Goal: Transaction & Acquisition: Obtain resource

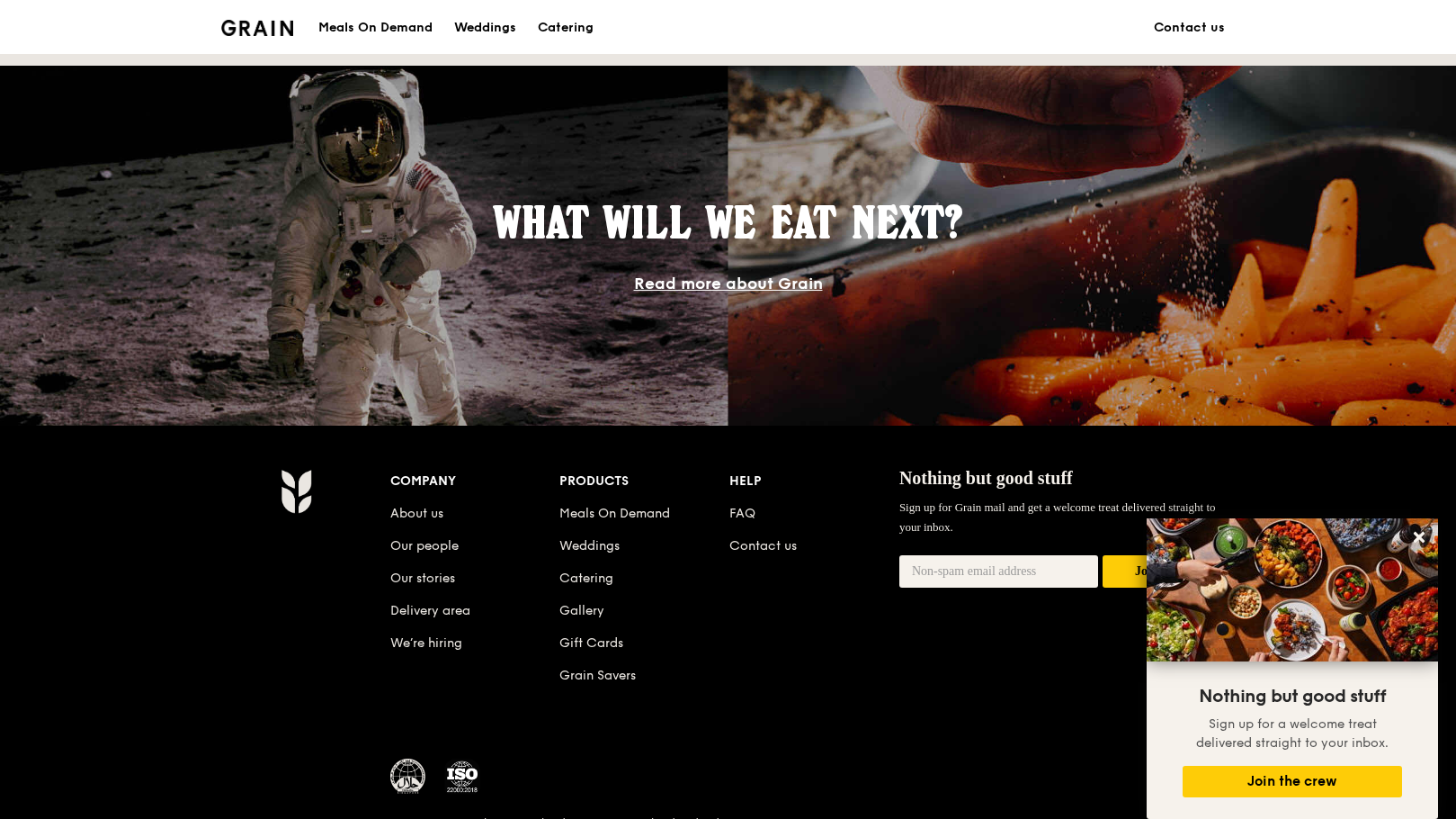
scroll to position [1551, 0]
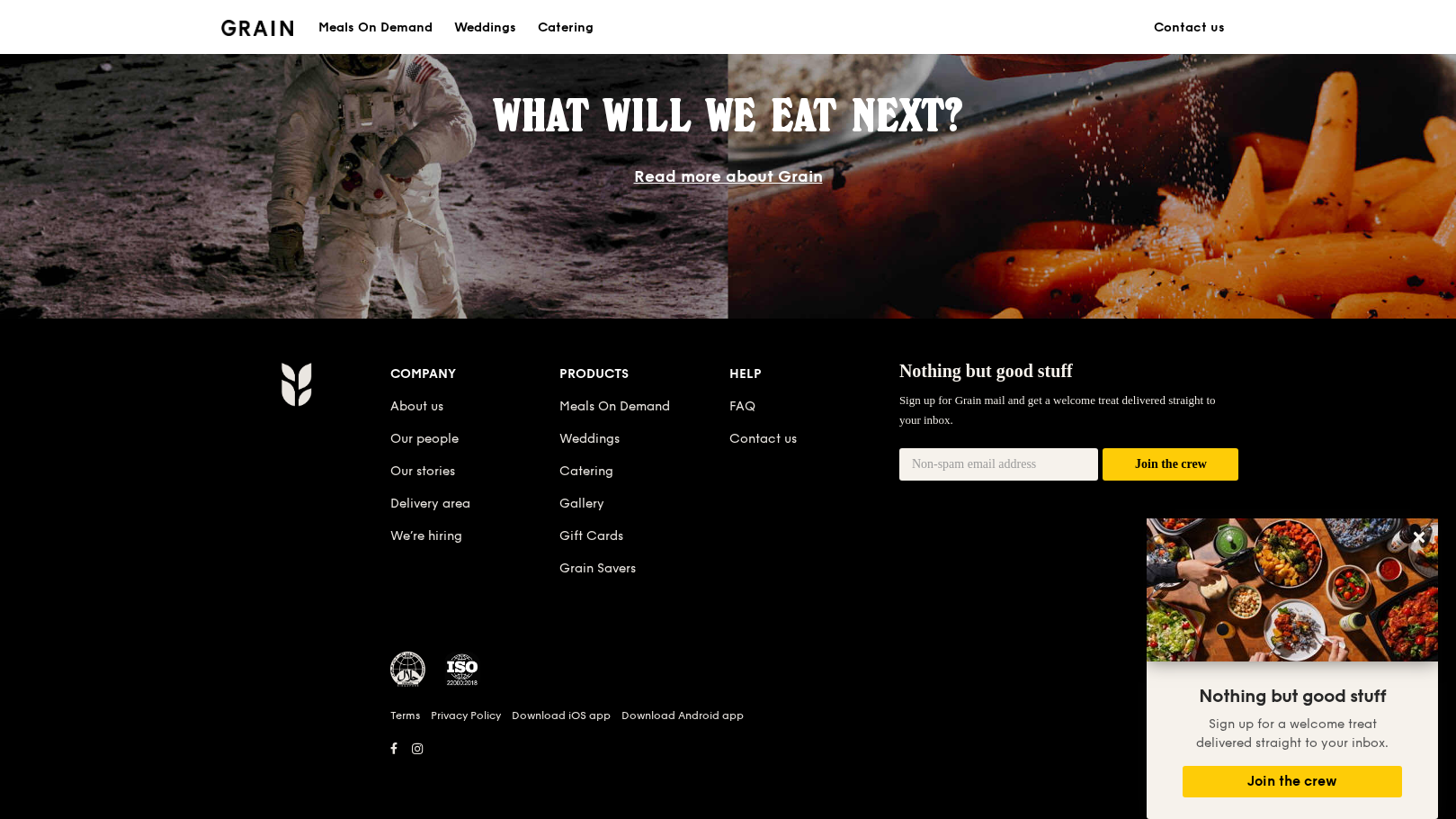
click at [401, 34] on div "Meals On Demand" at bounding box center [375, 28] width 114 height 54
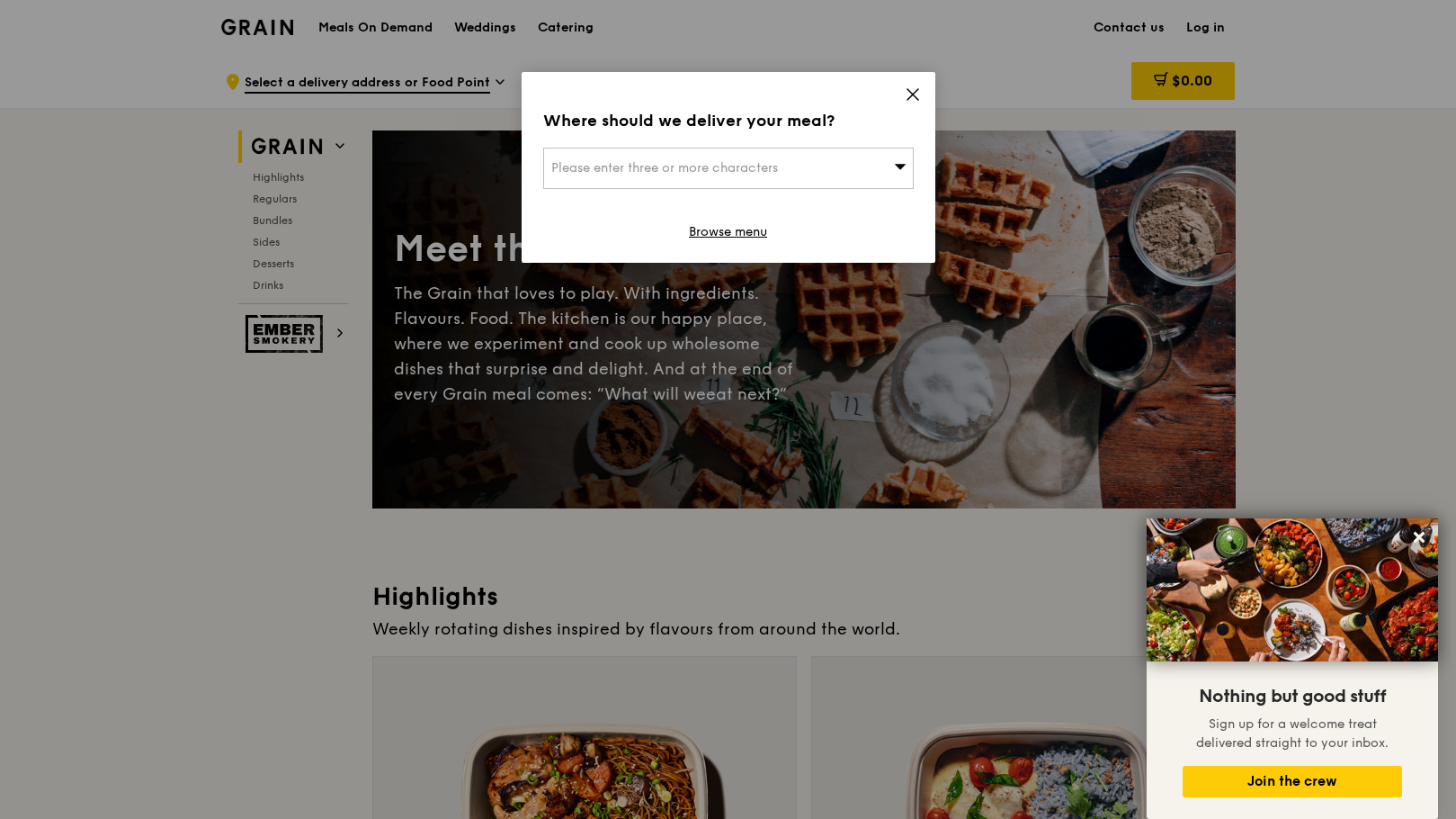
click at [905, 160] on icon at bounding box center [900, 166] width 13 height 14
click at [745, 167] on input "search" at bounding box center [728, 168] width 368 height 40
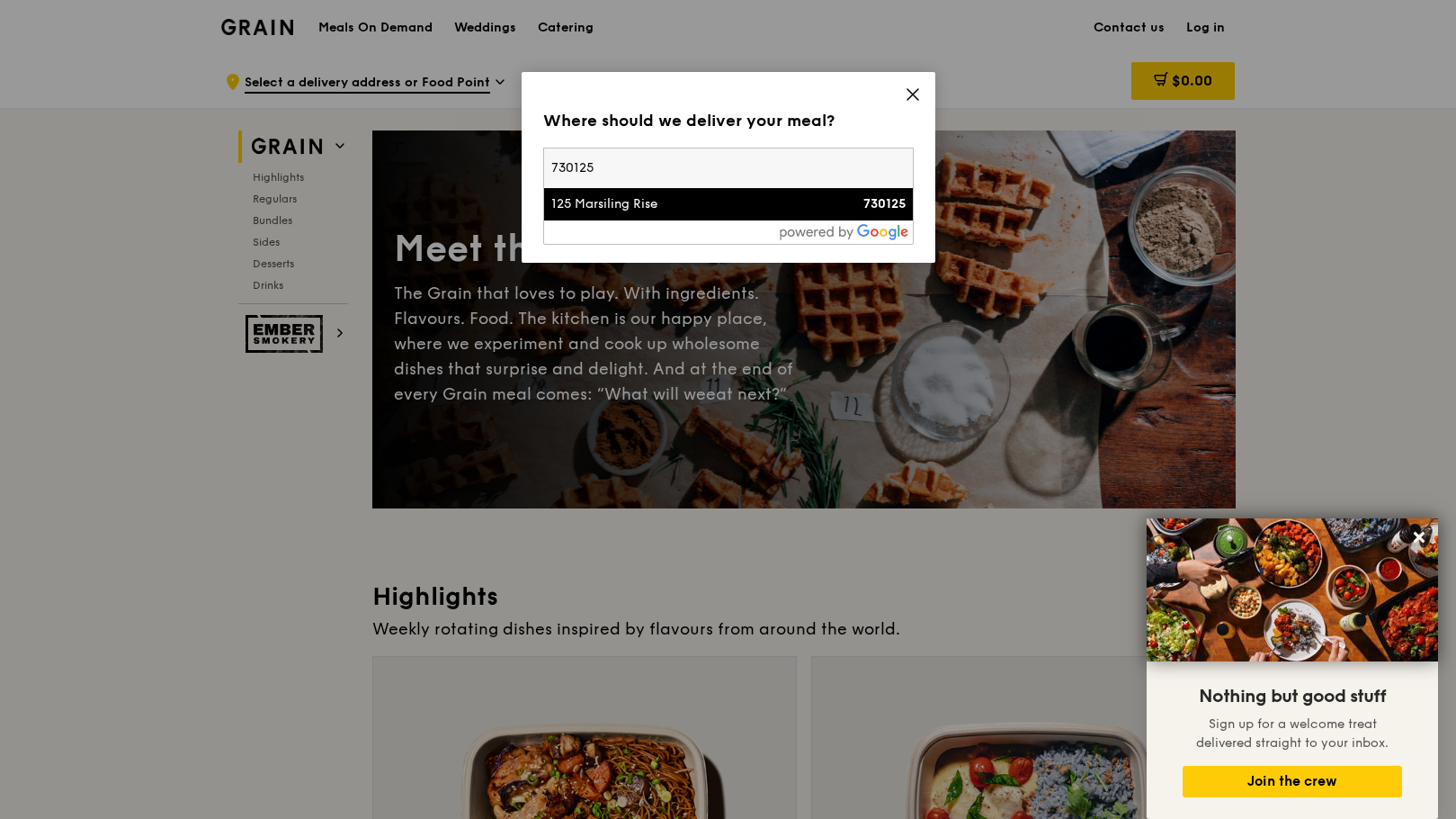
type input "730125"
click at [614, 205] on div "125 Marsiling Rise" at bounding box center [685, 204] width 266 height 18
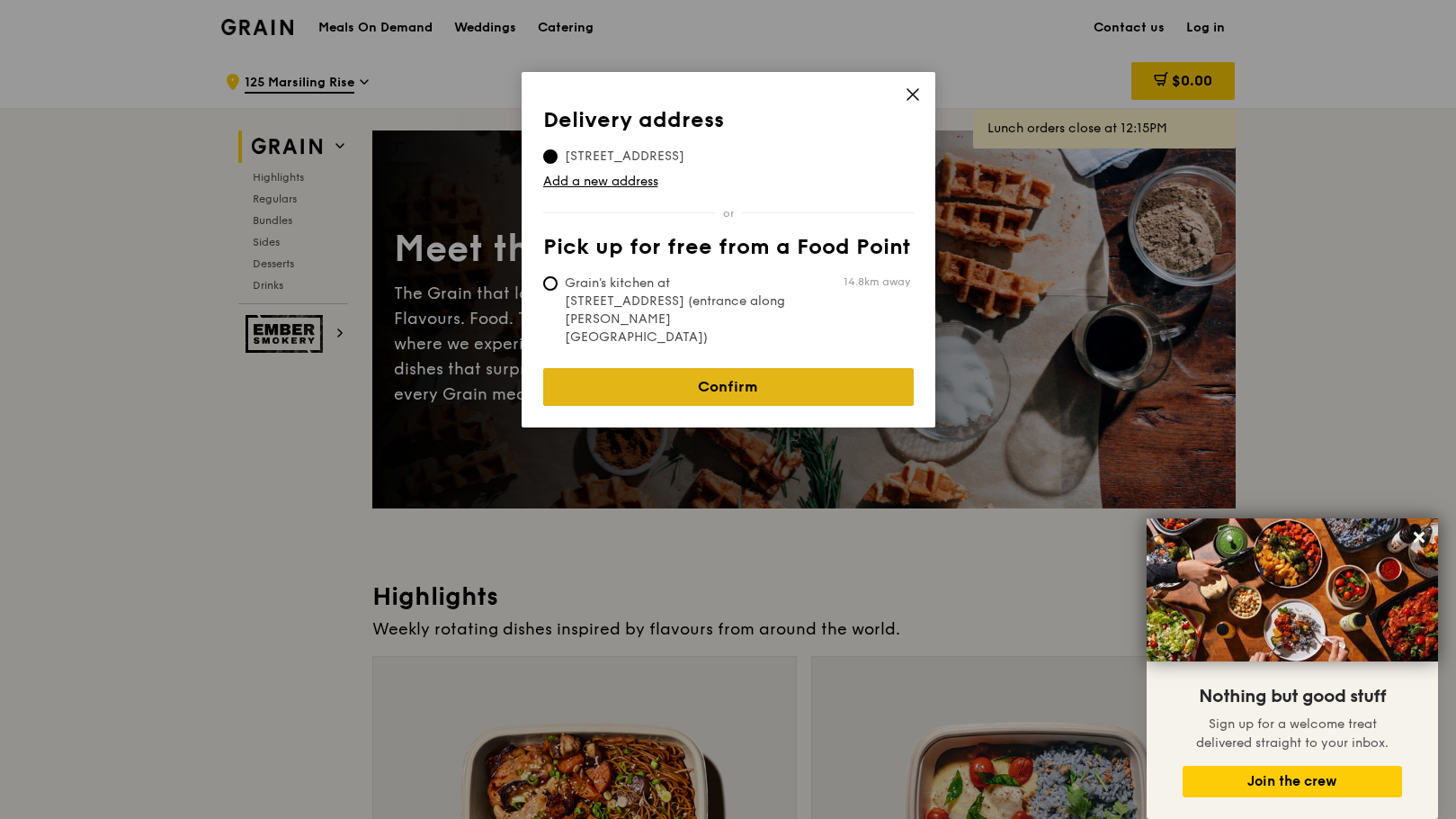
click at [716, 369] on link "Confirm" at bounding box center [728, 387] width 370 height 38
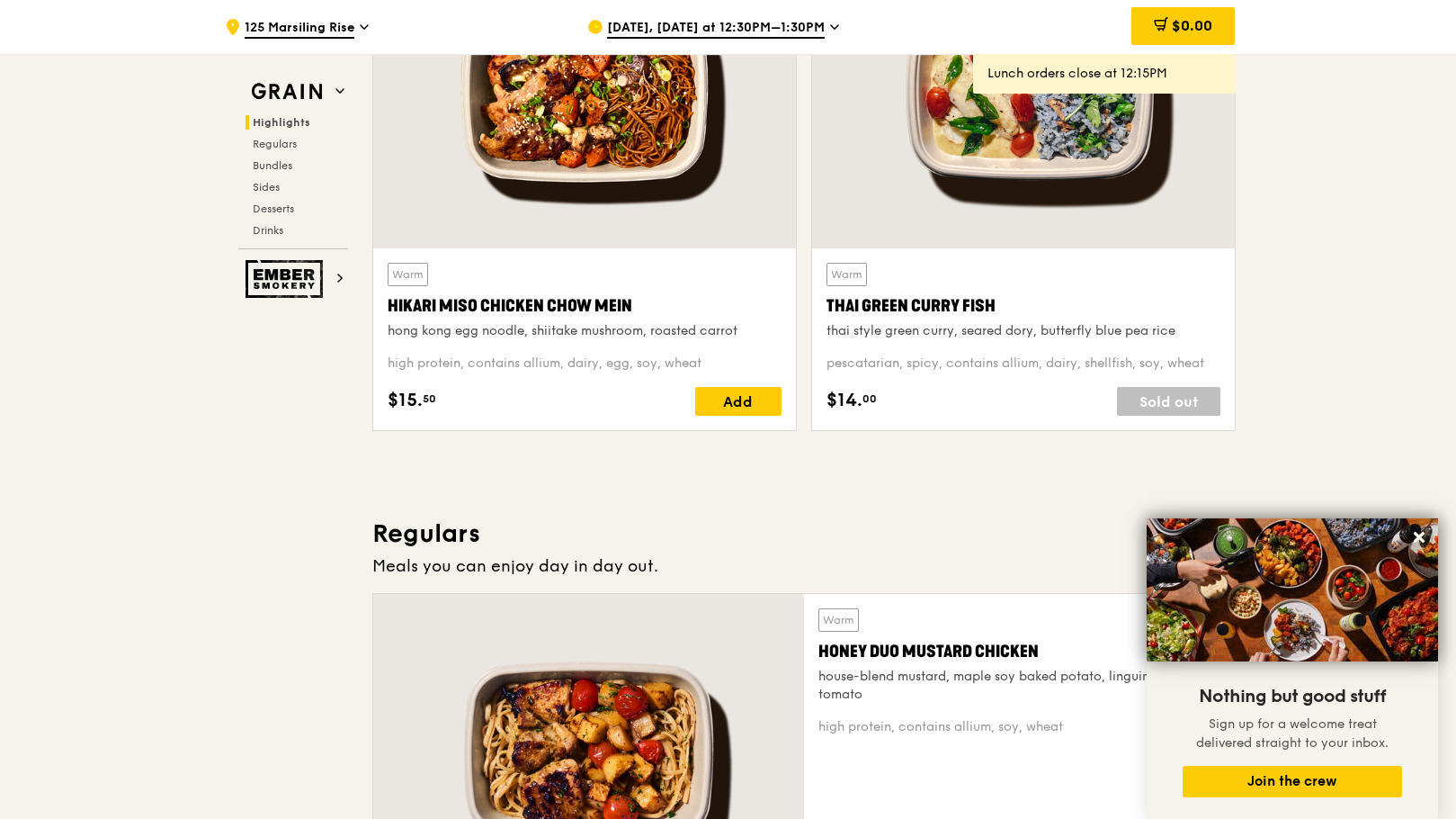
scroll to position [90, 0]
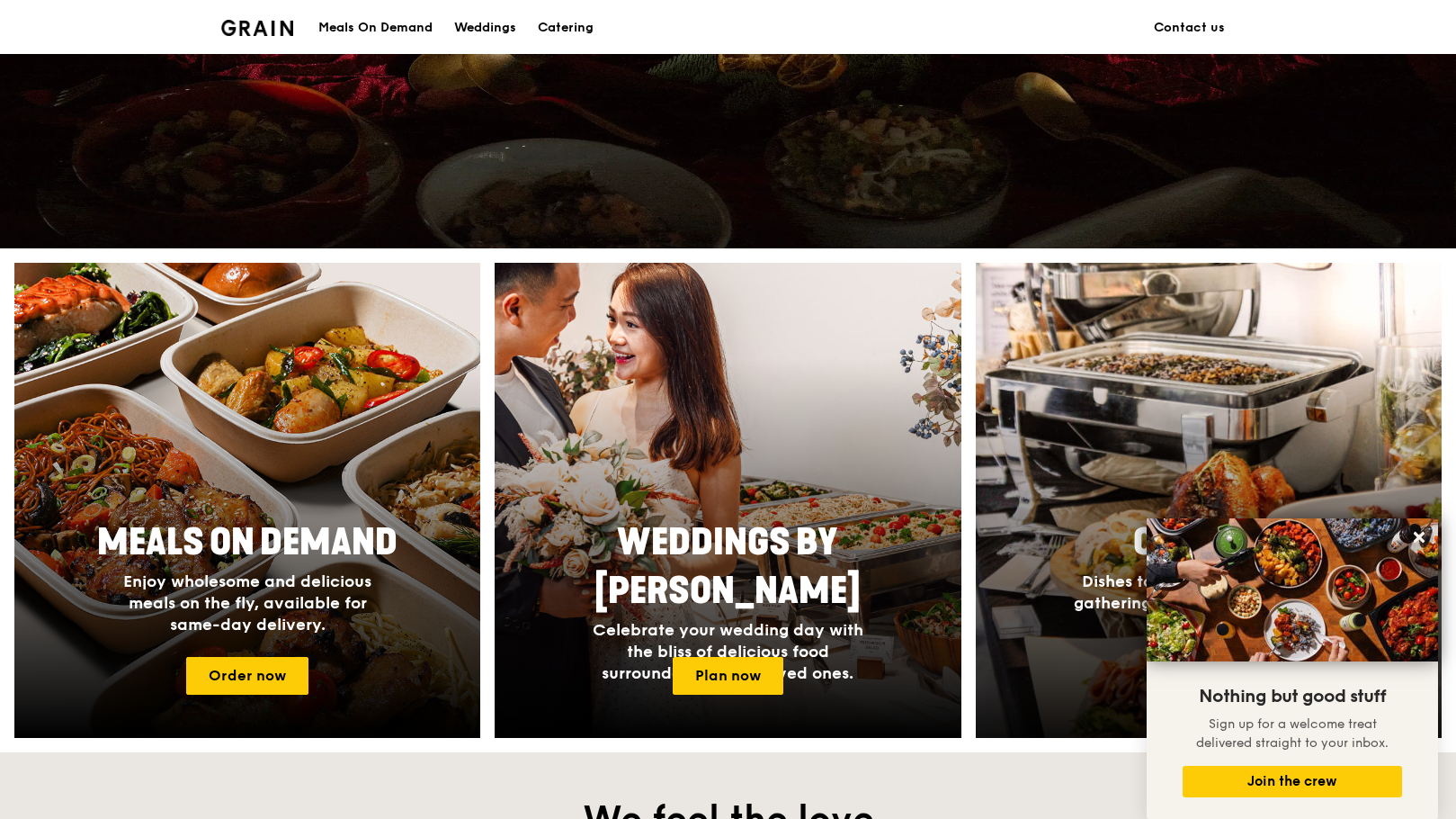
scroll to position [742, 0]
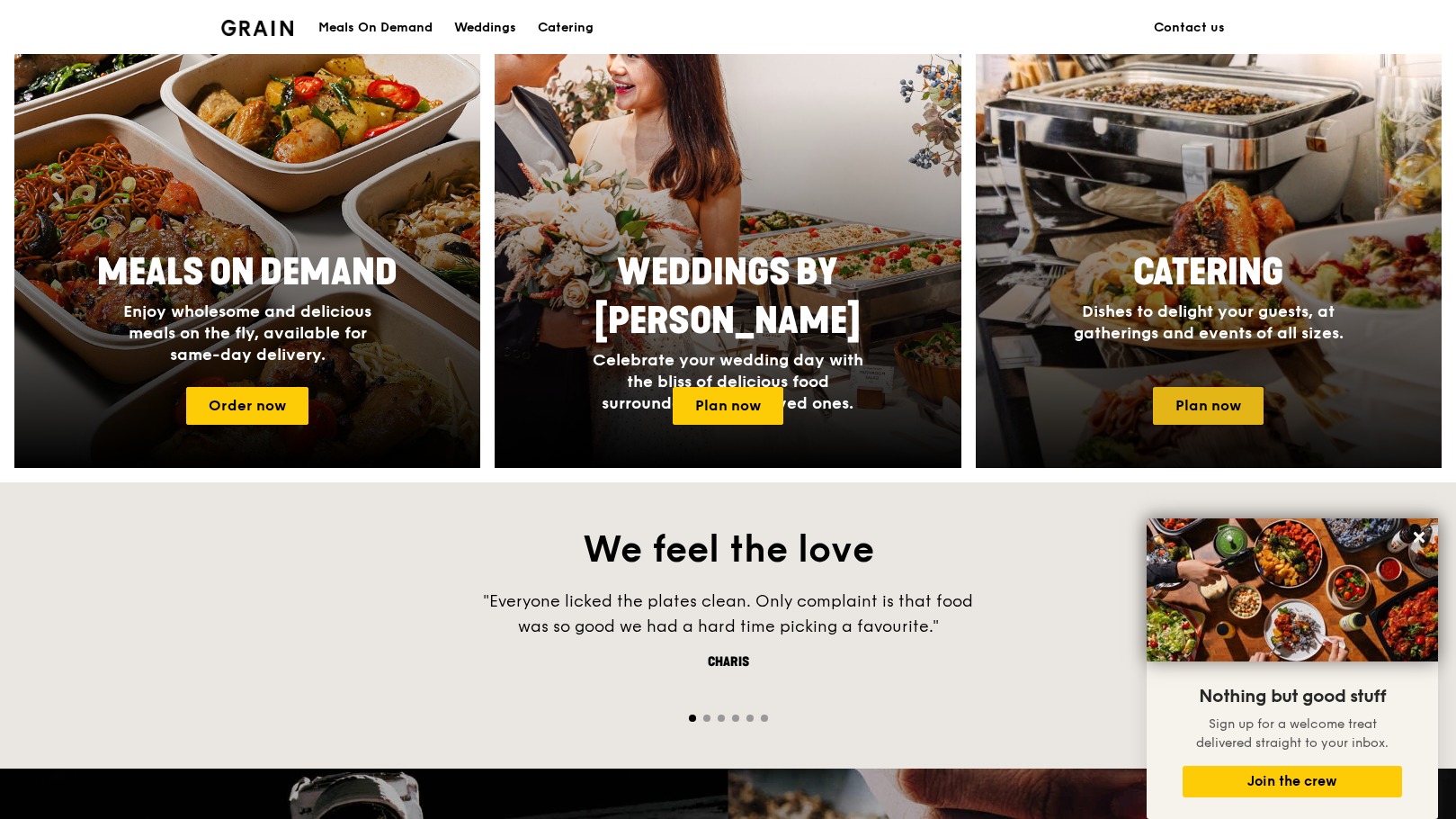
click at [1199, 397] on link "Plan now" at bounding box center [1208, 405] width 111 height 38
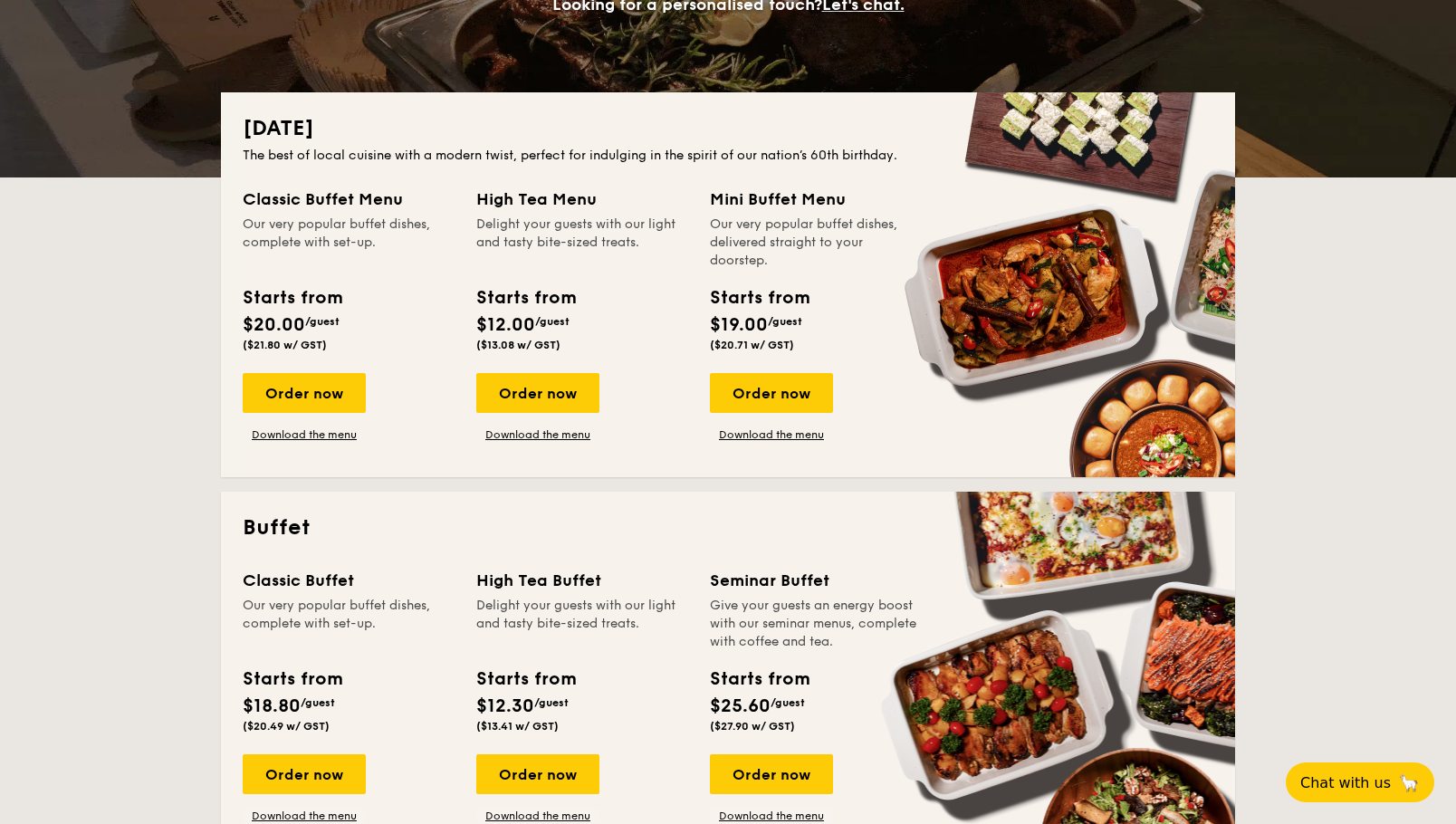
scroll to position [272, 0]
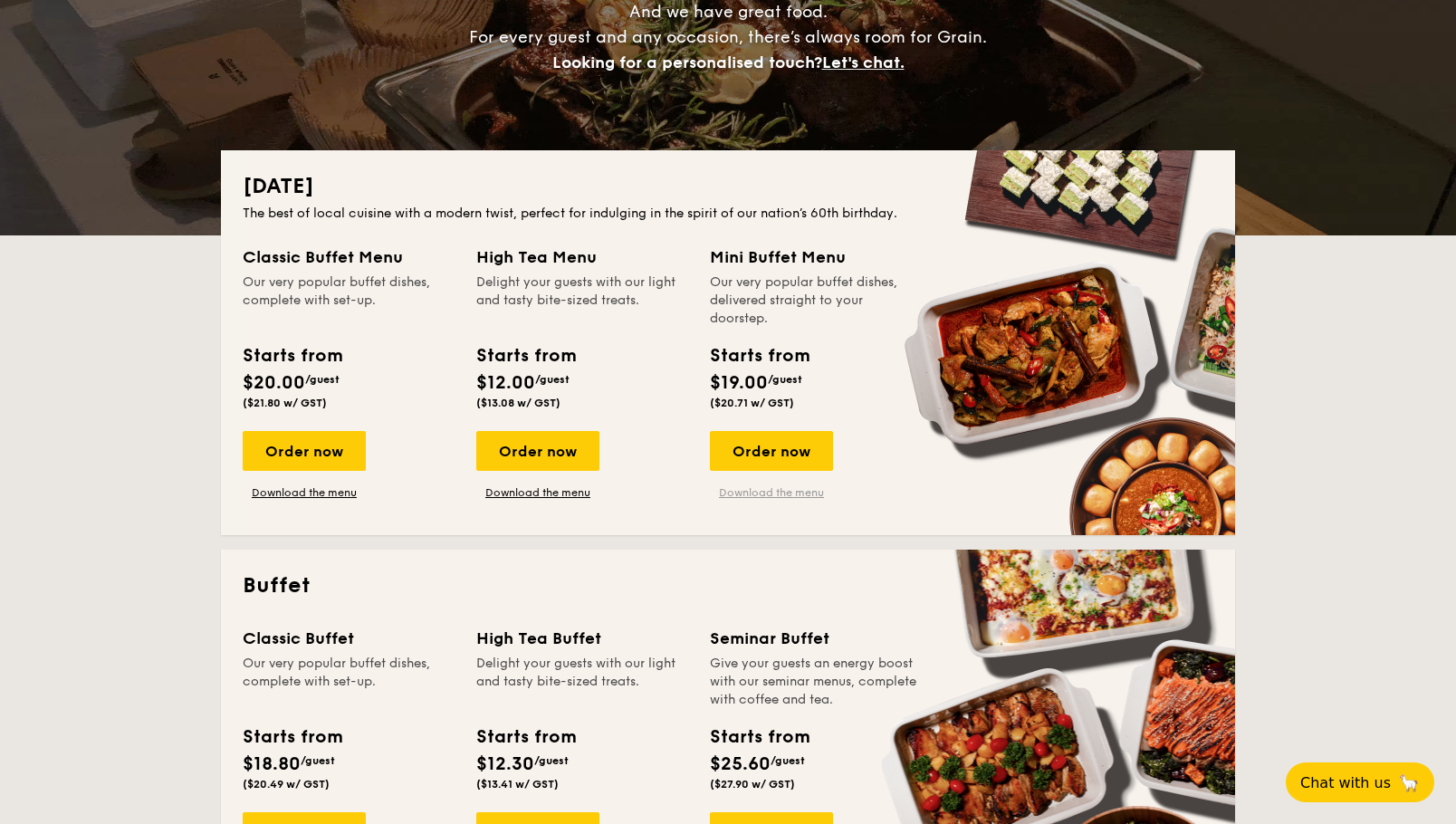
click at [771, 491] on link "Download the menu" at bounding box center [771, 492] width 123 height 15
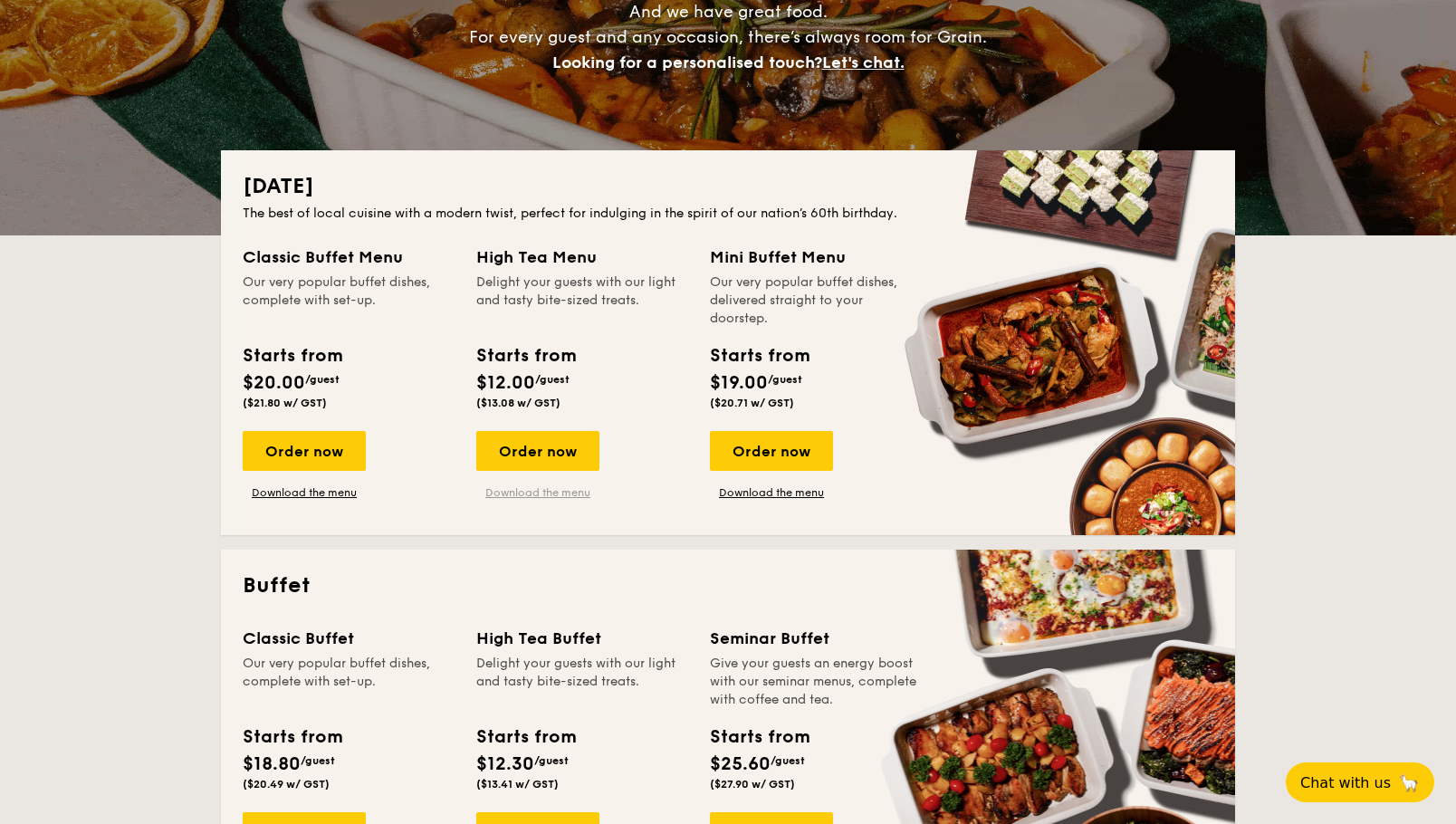
click at [509, 499] on link "Download the menu" at bounding box center [538, 492] width 123 height 15
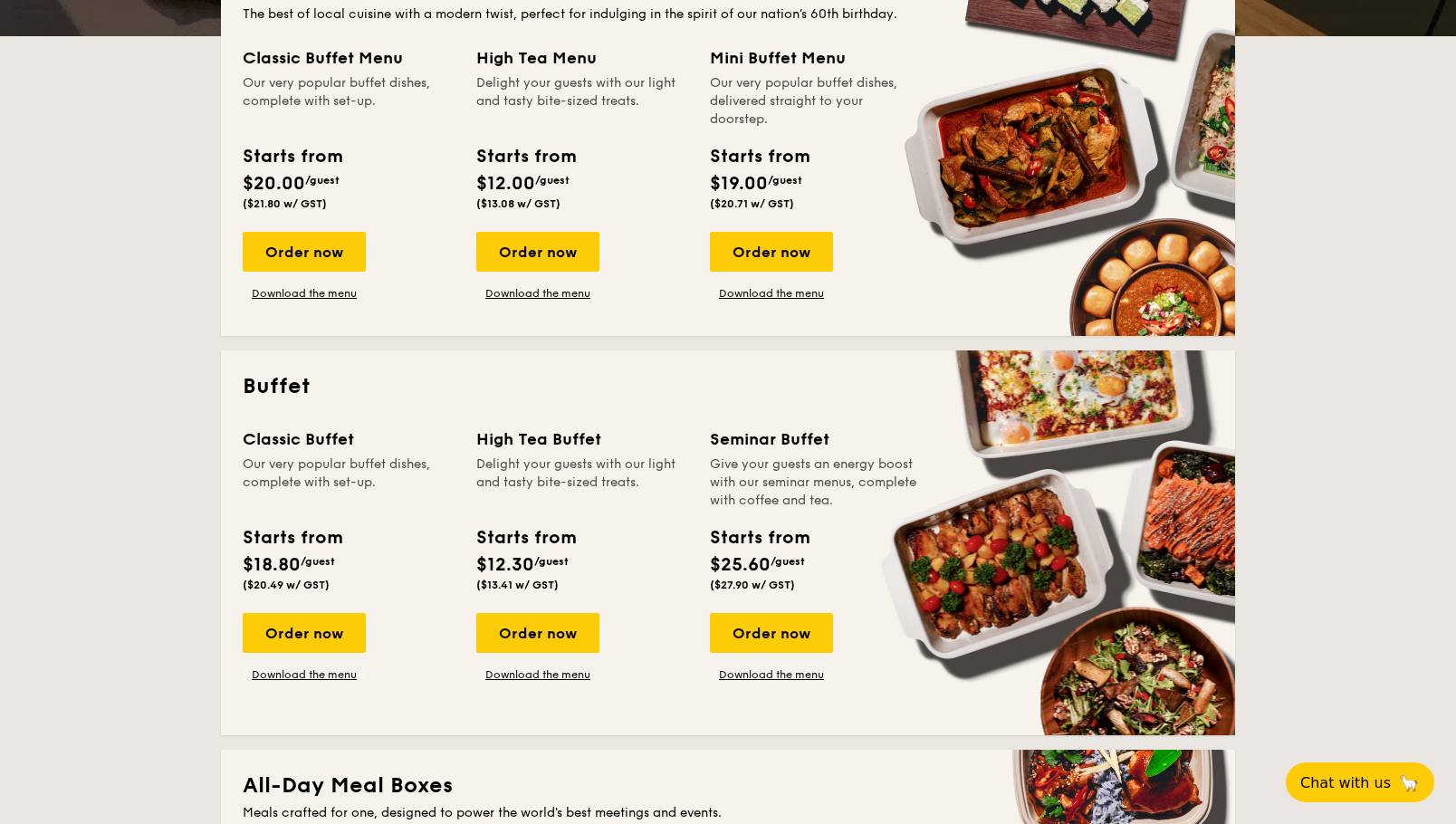
scroll to position [544, 0]
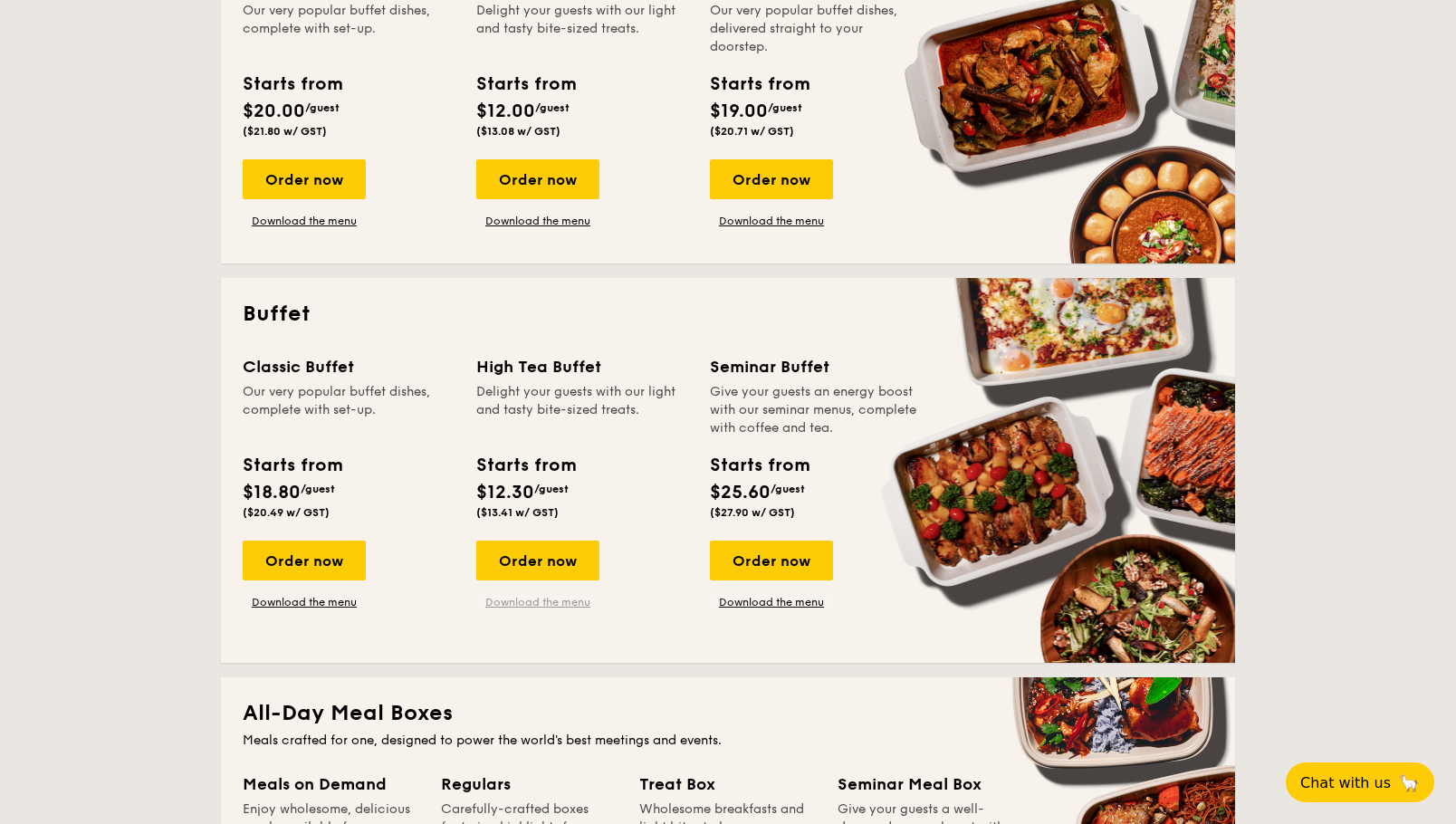
click at [569, 605] on link "Download the menu" at bounding box center [538, 602] width 123 height 15
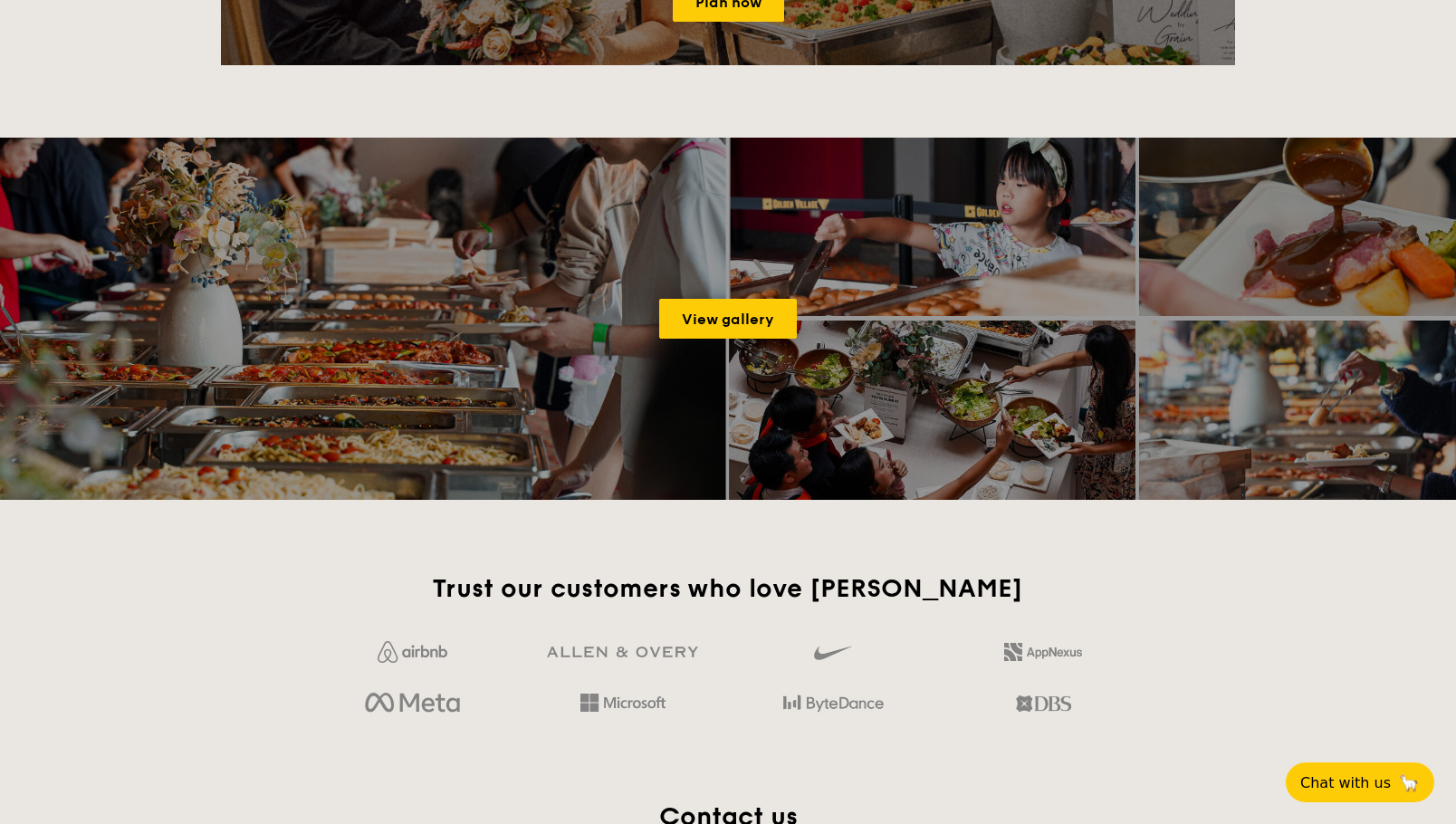
scroll to position [2716, 0]
